Goal: Book appointment/travel/reservation

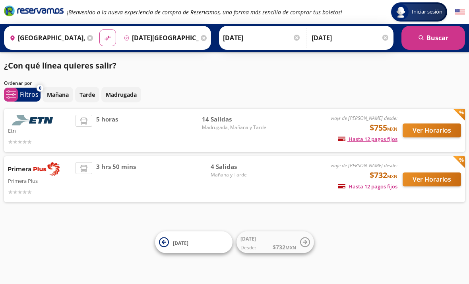
click at [426, 180] on button "Ver Horarios" at bounding box center [432, 179] width 58 height 14
click at [429, 130] on button "Ver Horarios" at bounding box center [432, 130] width 58 height 14
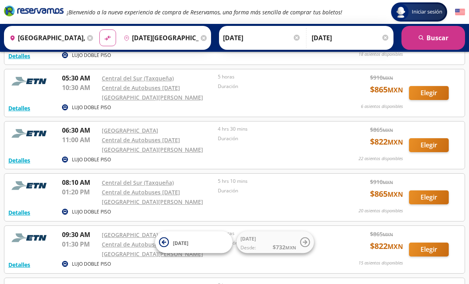
scroll to position [77, 0]
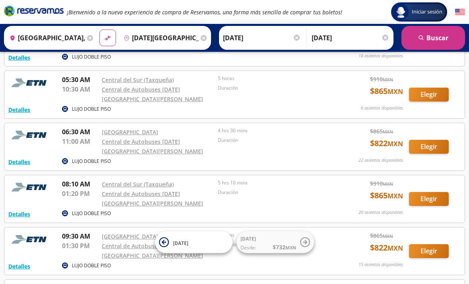
click at [389, 158] on p "22 asientos disponibles" at bounding box center [381, 160] width 45 height 7
click at [387, 164] on div "22 asientos disponibles" at bounding box center [381, 162] width 45 height 10
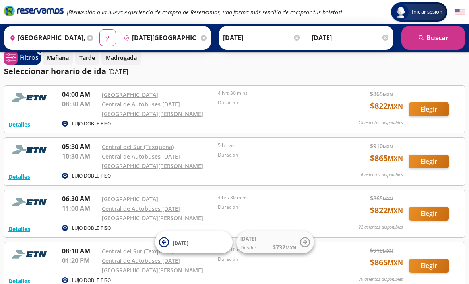
scroll to position [0, 0]
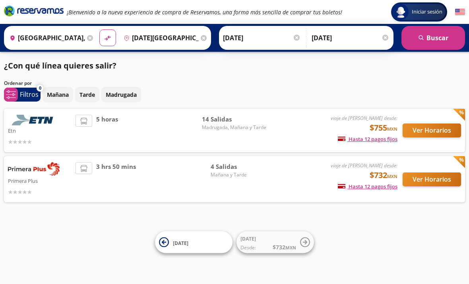
click at [440, 178] on button "Ver Horarios" at bounding box center [432, 179] width 58 height 14
click at [429, 132] on button "Ver Horarios" at bounding box center [432, 130] width 58 height 14
click at [430, 182] on button "Ver Horarios" at bounding box center [432, 179] width 58 height 14
click at [426, 133] on button "Ver Horarios" at bounding box center [432, 130] width 58 height 14
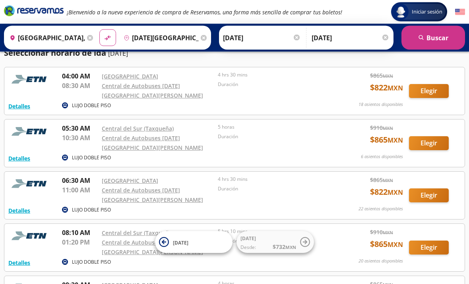
scroll to position [41, 0]
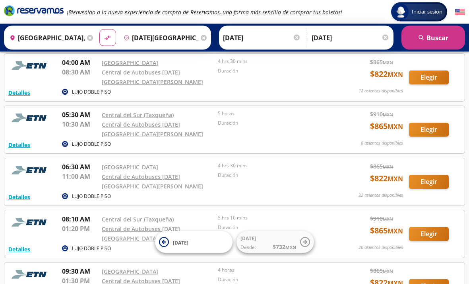
click at [19, 138] on div at bounding box center [32, 124] width 48 height 29
click at [16, 148] on button "Detalles" at bounding box center [19, 145] width 22 height 8
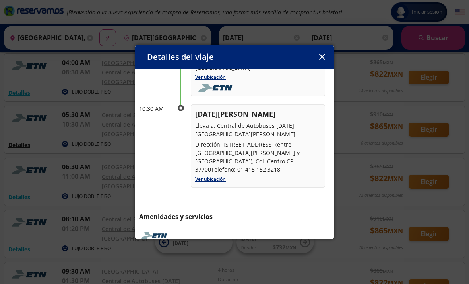
scroll to position [87, 0]
click at [322, 60] on icon "button" at bounding box center [322, 57] width 6 height 6
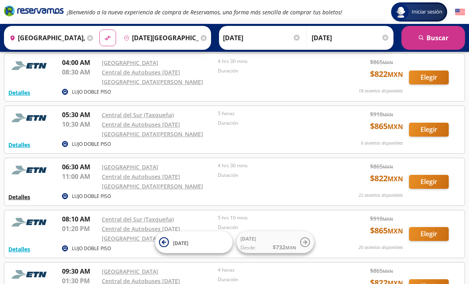
click at [26, 201] on button "Detalles" at bounding box center [19, 197] width 22 height 8
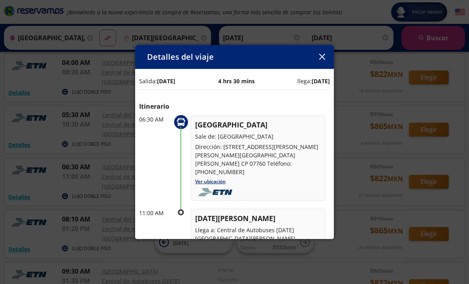
click at [313, 66] on div "Detalles del viaje" at bounding box center [234, 57] width 199 height 24
click at [322, 60] on icon "button" at bounding box center [322, 57] width 6 height 6
